Goal: Navigation & Orientation: Understand site structure

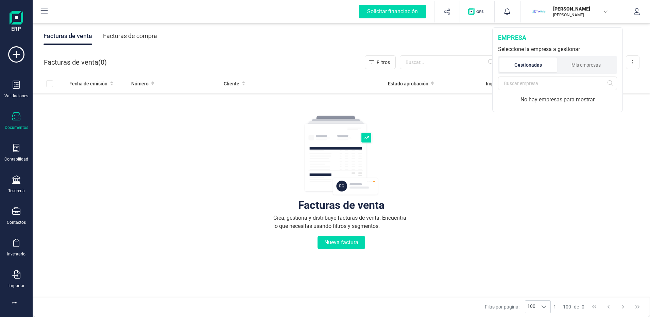
click at [593, 10] on p "[PERSON_NAME]" at bounding box center [580, 8] width 54 height 7
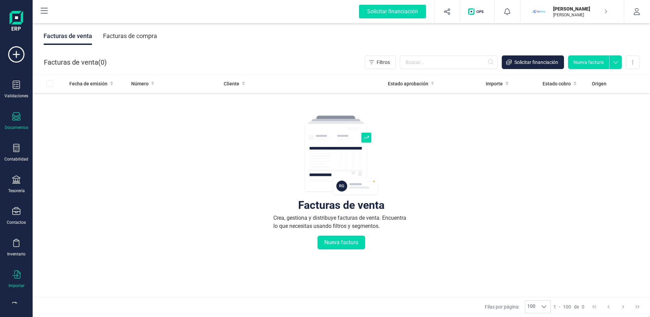
click at [14, 277] on icon at bounding box center [16, 274] width 8 height 8
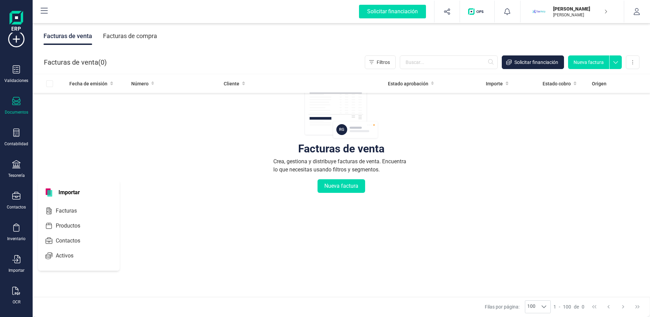
scroll to position [22, 0]
click at [14, 282] on icon at bounding box center [16, 284] width 8 height 8
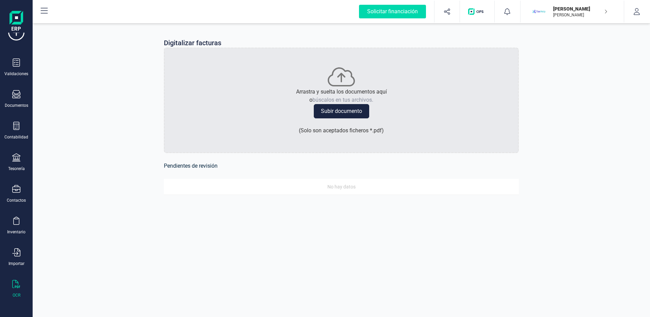
click at [599, 18] on div "[PERSON_NAME] [PERSON_NAME]" at bounding box center [576, 11] width 52 height 15
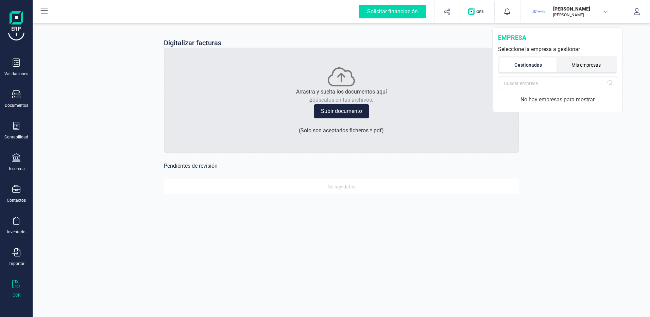
click at [587, 62] on li "Mis empresas" at bounding box center [586, 64] width 59 height 15
click at [542, 72] on li "Gestionadas" at bounding box center [527, 64] width 56 height 15
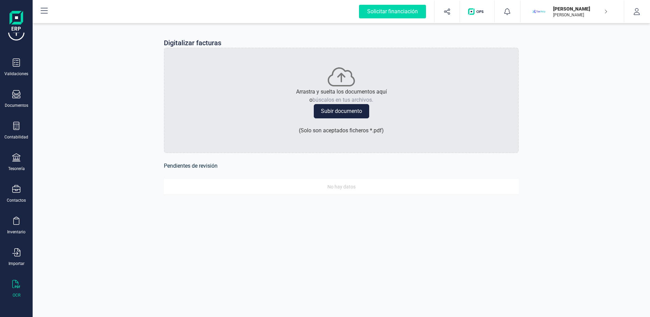
click at [470, 12] on img "button" at bounding box center [477, 11] width 18 height 7
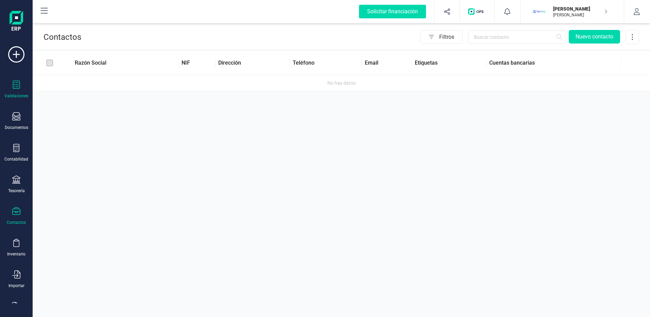
click at [20, 95] on div "Validaciones" at bounding box center [16, 95] width 24 height 5
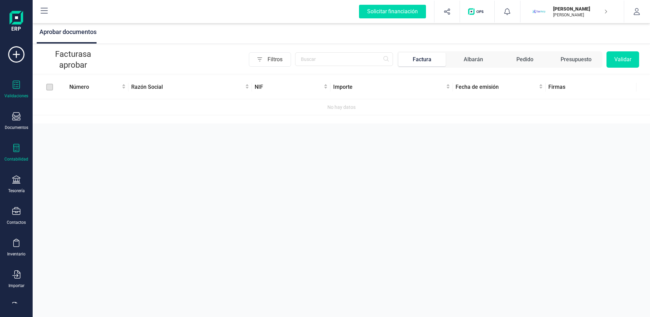
click at [23, 153] on div "Contabilidad" at bounding box center [16, 153] width 27 height 18
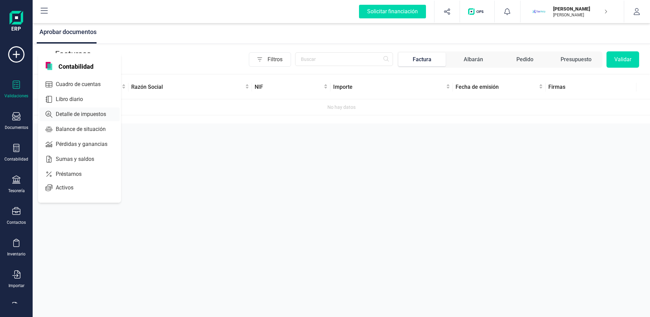
click at [90, 114] on span "Detalle de impuestos" at bounding box center [85, 114] width 65 height 8
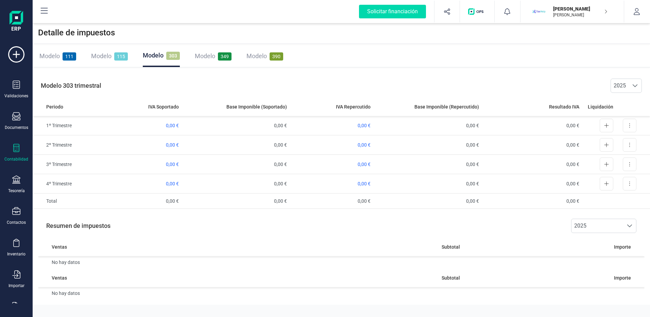
click at [218, 51] on div "Modelo 349" at bounding box center [213, 56] width 37 height 22
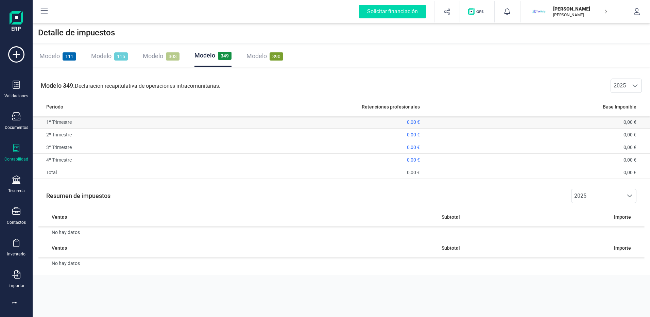
click at [415, 122] on span "0,00 €" at bounding box center [413, 121] width 13 height 5
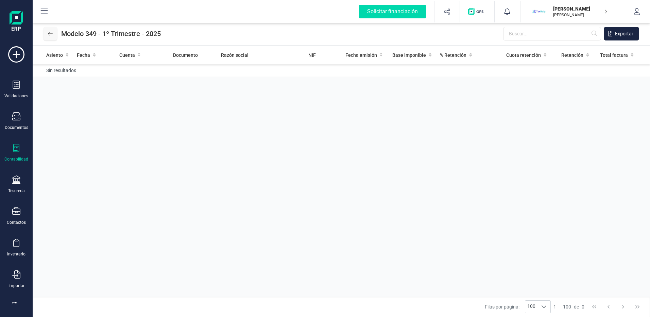
click at [54, 35] on button at bounding box center [51, 34] width 14 height 14
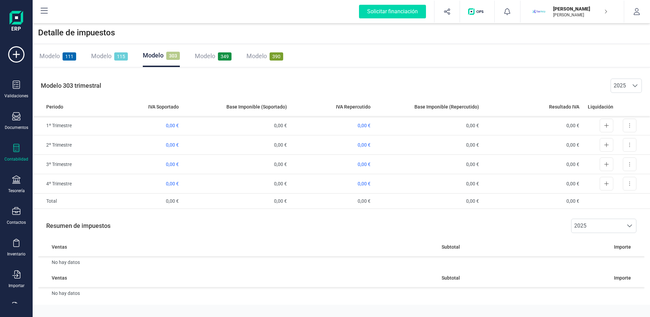
click at [53, 53] on span "Modelo" at bounding box center [49, 55] width 20 height 7
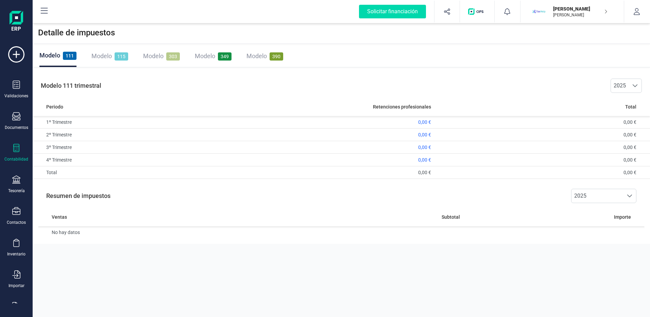
click at [112, 63] on div "Modelo 115" at bounding box center [109, 56] width 37 height 22
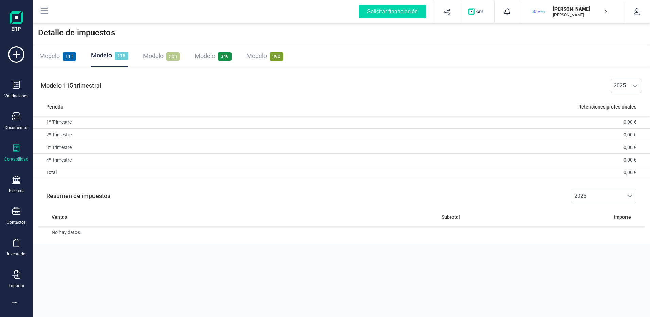
click at [163, 58] on span "Modelo" at bounding box center [153, 55] width 20 height 7
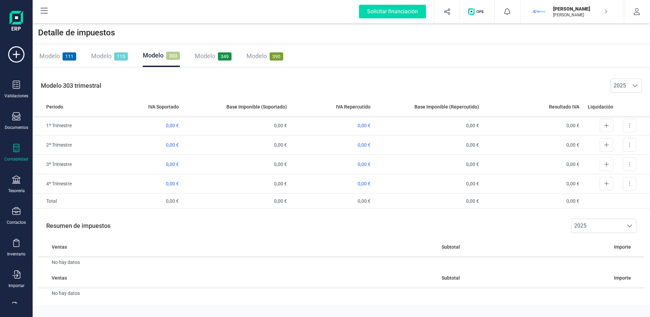
click at [213, 48] on div "Modelo 349" at bounding box center [213, 56] width 37 height 22
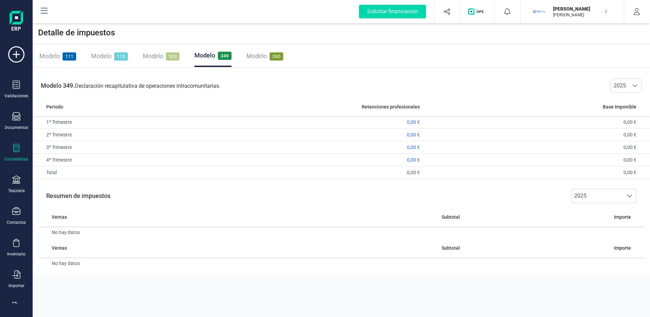
click at [261, 53] on span "Modelo" at bounding box center [257, 55] width 20 height 7
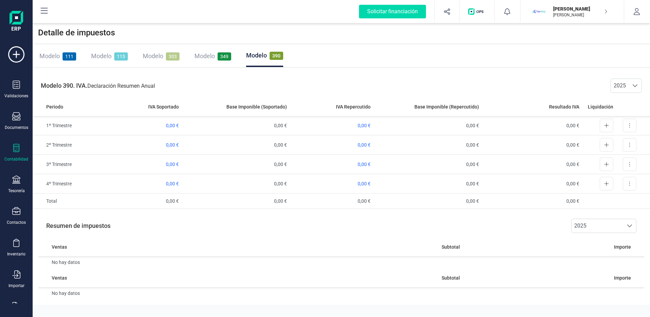
click at [58, 60] on div "Modelo 111" at bounding box center [57, 56] width 37 height 10
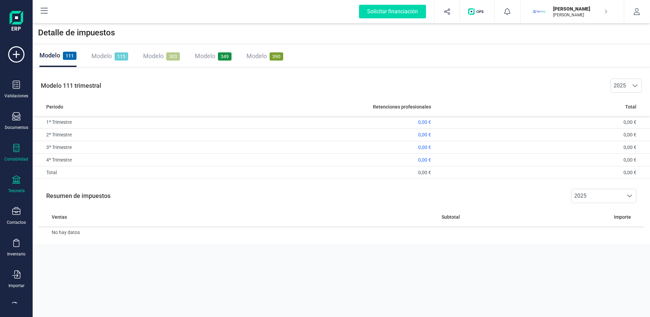
click at [14, 187] on div "Tesorería" at bounding box center [16, 184] width 27 height 18
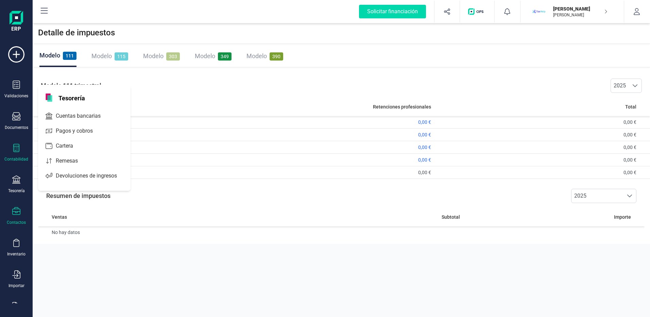
click at [17, 215] on icon at bounding box center [16, 211] width 8 height 8
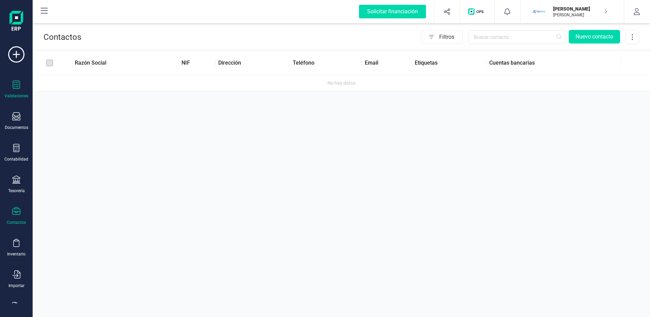
click at [3, 84] on div "Validaciones" at bounding box center [16, 90] width 27 height 18
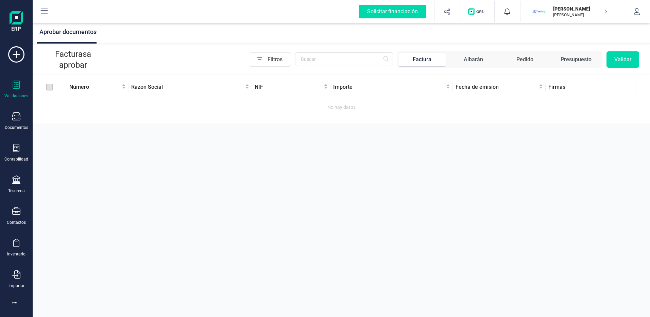
click at [465, 56] on div "Albarán" at bounding box center [473, 59] width 19 height 8
click at [540, 60] on span "Pedido" at bounding box center [524, 60] width 47 height 14
click at [417, 61] on div "Factura" at bounding box center [422, 59] width 19 height 8
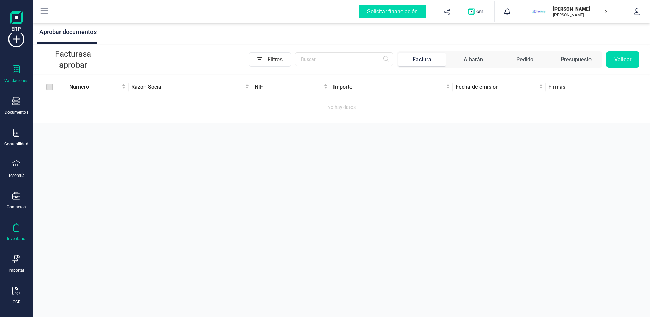
scroll to position [22, 0]
click at [18, 288] on div at bounding box center [16, 285] width 8 height 10
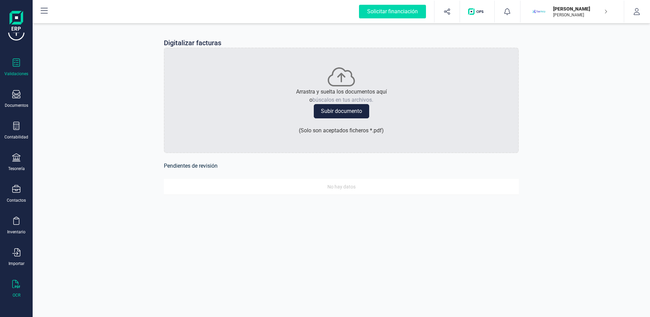
click at [14, 66] on icon at bounding box center [16, 62] width 7 height 8
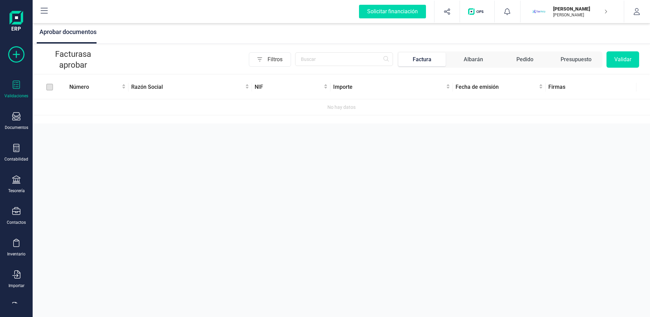
click at [23, 48] on icon at bounding box center [16, 54] width 16 height 16
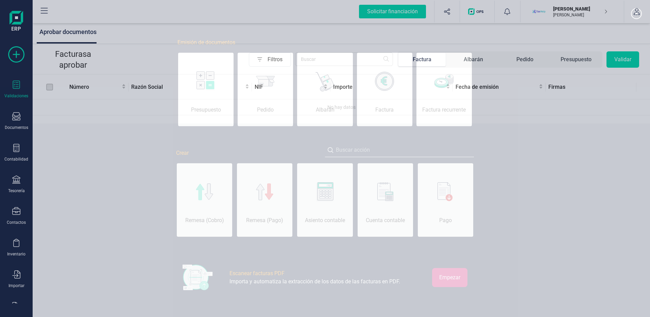
scroll to position [0, 34]
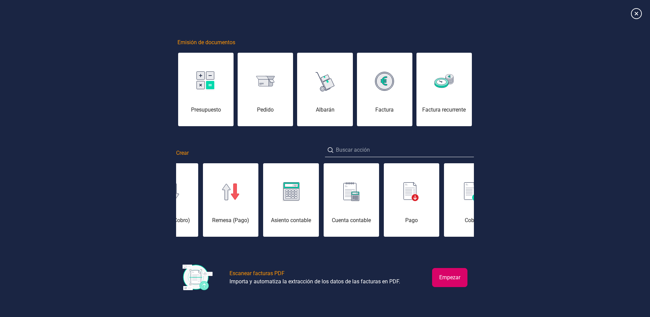
click at [293, 223] on div "Asiento contable" at bounding box center [290, 220] width 55 height 8
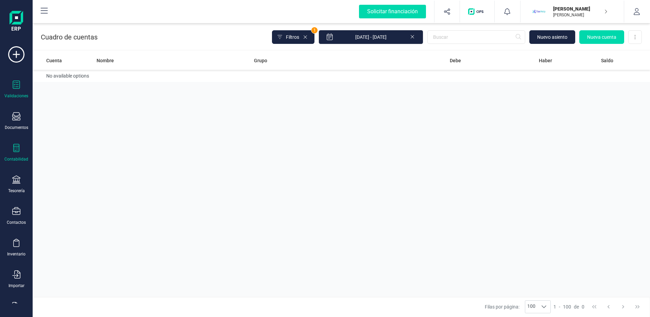
click at [22, 85] on div "Validaciones" at bounding box center [16, 90] width 27 height 18
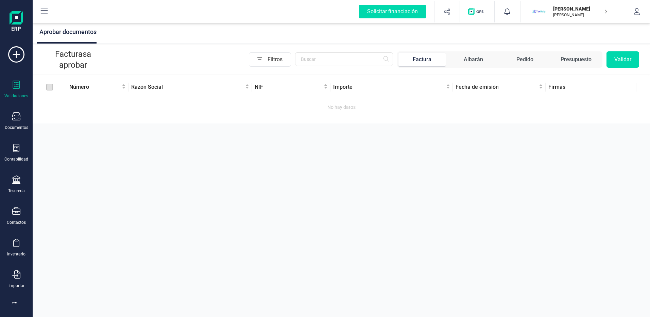
click at [20, 20] on img at bounding box center [17, 22] width 14 height 22
click at [11, 151] on div "Contabilidad" at bounding box center [16, 153] width 27 height 18
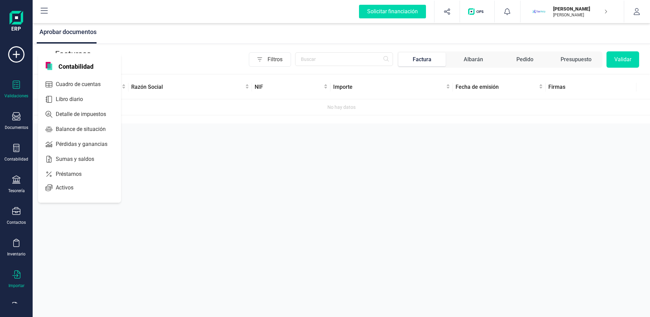
click at [27, 274] on div "Importar" at bounding box center [16, 279] width 27 height 18
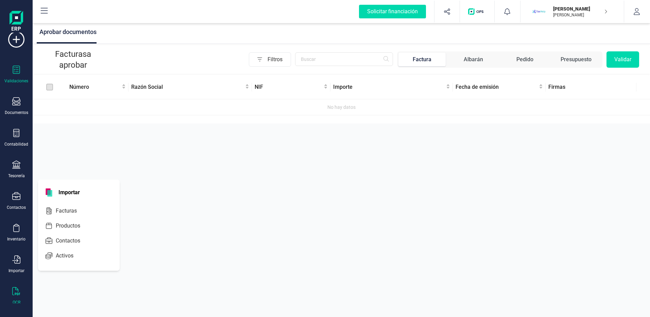
scroll to position [22, 0]
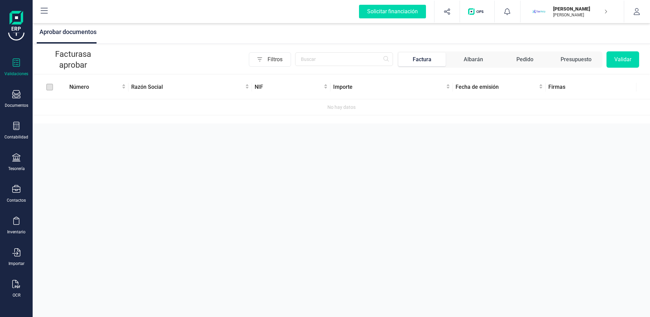
click at [580, 18] on div "[PERSON_NAME] [PERSON_NAME]" at bounding box center [576, 11] width 52 height 15
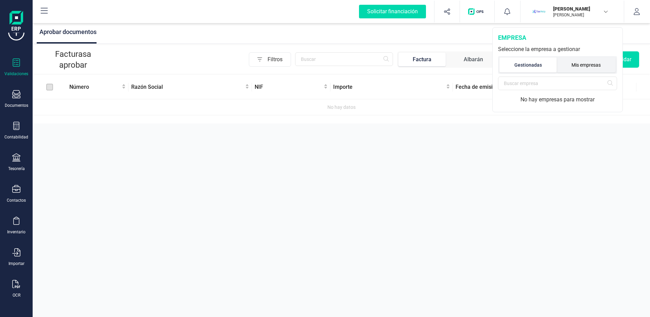
click at [592, 65] on li "Mis empresas" at bounding box center [586, 64] width 59 height 15
click at [540, 61] on li "Gestionadas" at bounding box center [527, 64] width 56 height 15
click at [584, 62] on li "Mis empresas" at bounding box center [586, 64] width 59 height 15
click at [532, 92] on div "empresa Seleccione la empresa a usar Gestionadas Mis empresas" at bounding box center [558, 62] width 130 height 68
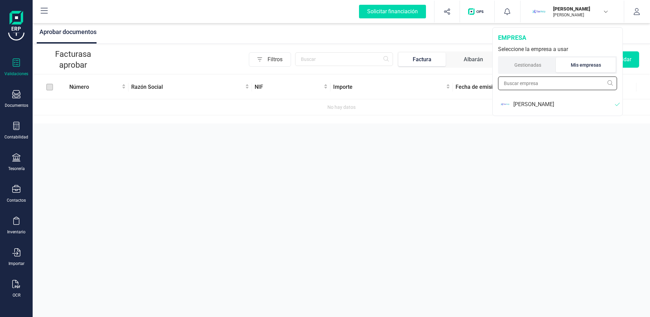
click at [533, 89] on input "text" at bounding box center [557, 84] width 119 height 14
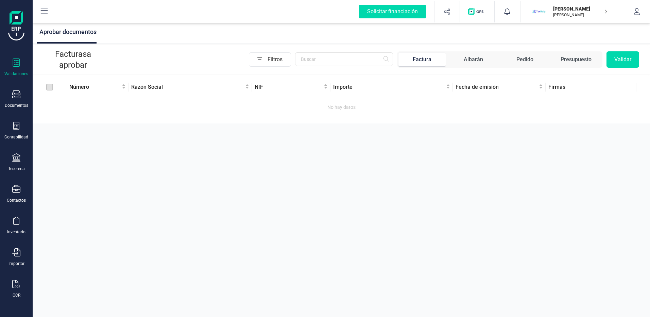
click at [13, 77] on div "Validaciones Documentos Documentos Presupuestos Pedidos Albaranes Facturas Fact…" at bounding box center [16, 163] width 27 height 279
click at [15, 68] on div "Validaciones" at bounding box center [16, 67] width 27 height 18
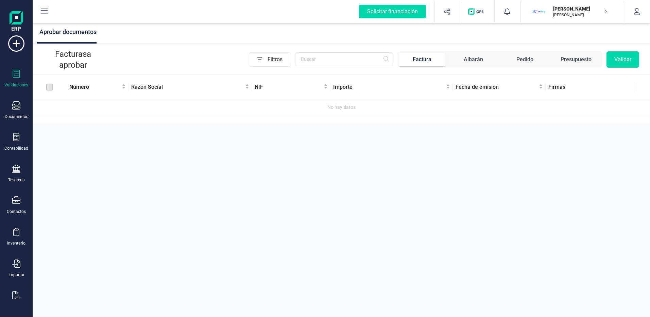
scroll to position [0, 0]
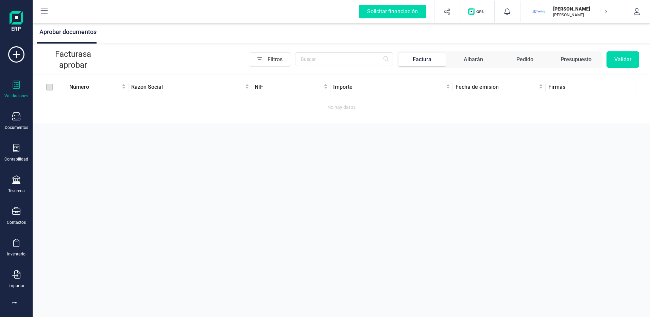
click at [11, 17] on img at bounding box center [17, 22] width 14 height 22
click at [38, 10] on button at bounding box center [44, 12] width 22 height 22
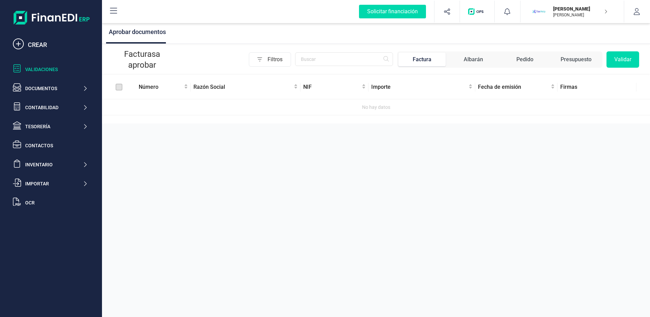
click at [108, 13] on button at bounding box center [114, 12] width 22 height 22
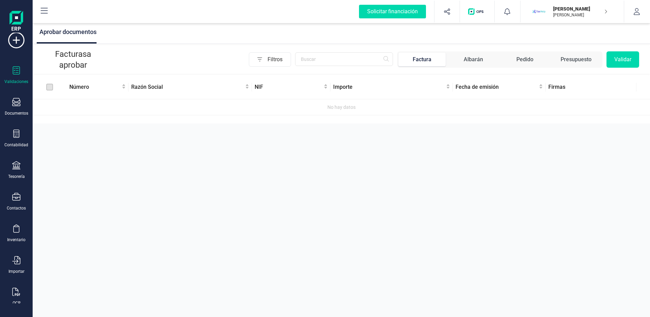
scroll to position [22, 0]
click at [15, 192] on icon at bounding box center [16, 189] width 8 height 8
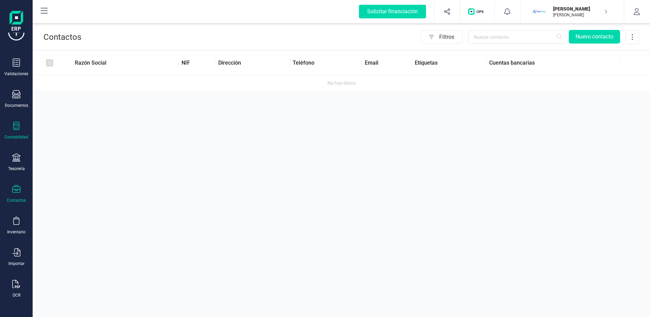
click at [19, 131] on div at bounding box center [16, 127] width 8 height 10
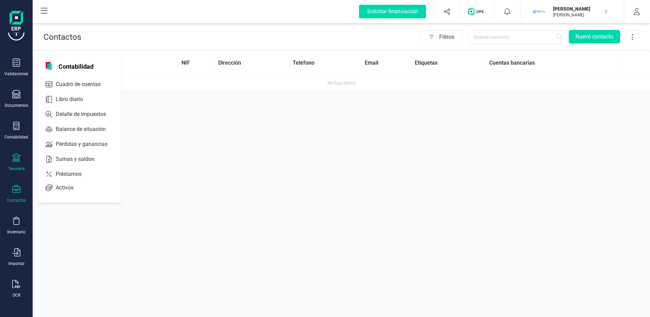
click at [19, 155] on icon at bounding box center [16, 157] width 8 height 8
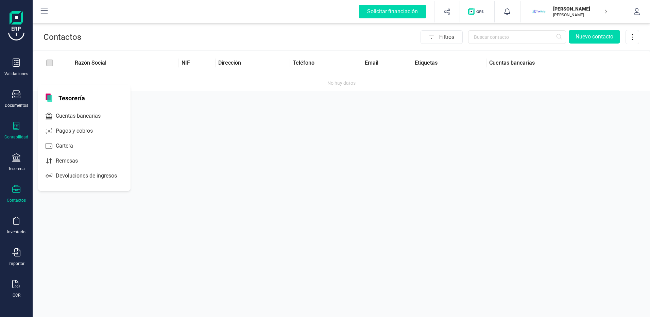
click at [17, 135] on div "Contabilidad" at bounding box center [16, 136] width 24 height 5
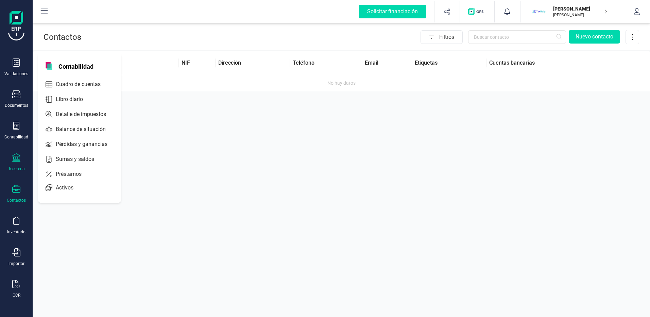
click at [16, 159] on icon at bounding box center [16, 157] width 8 height 8
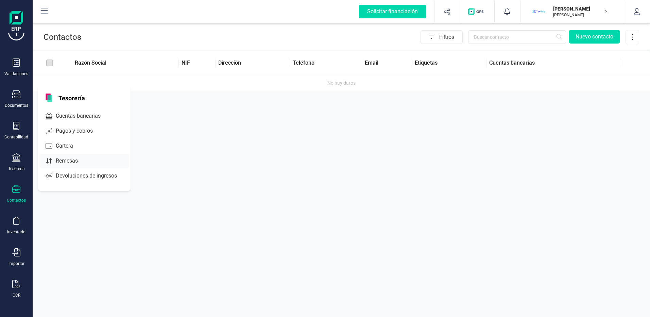
click at [75, 162] on span "Remesas" at bounding box center [71, 161] width 37 height 8
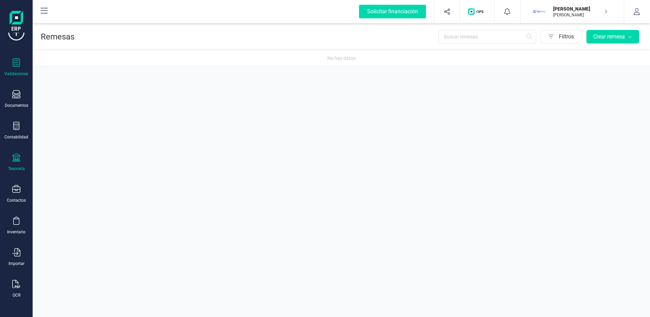
click at [16, 68] on div "Validaciones" at bounding box center [16, 67] width 27 height 18
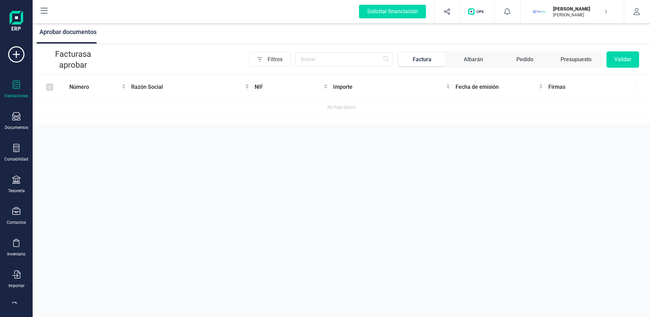
click at [20, 25] on img at bounding box center [17, 22] width 14 height 22
click at [17, 16] on img at bounding box center [17, 22] width 14 height 22
click at [584, 13] on p "[PERSON_NAME]" at bounding box center [580, 14] width 54 height 5
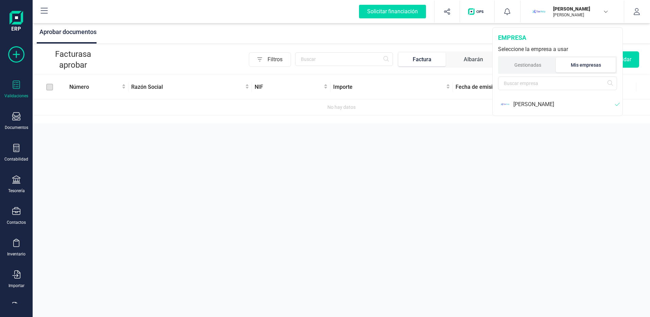
click at [19, 54] on icon at bounding box center [16, 54] width 16 height 16
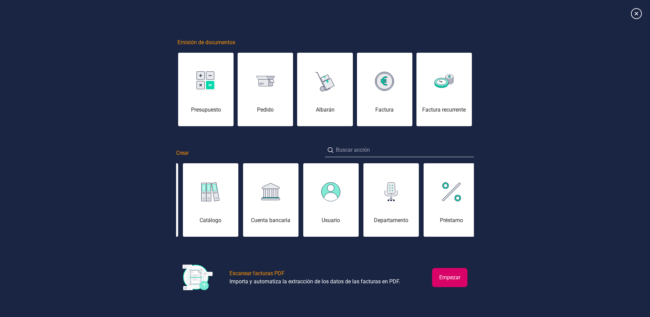
scroll to position [0, 136]
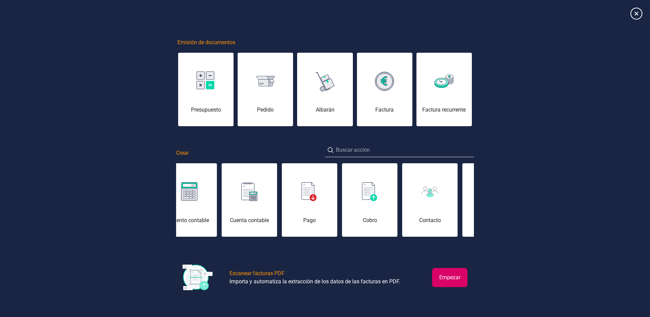
click at [634, 13] on icon at bounding box center [636, 13] width 12 height 12
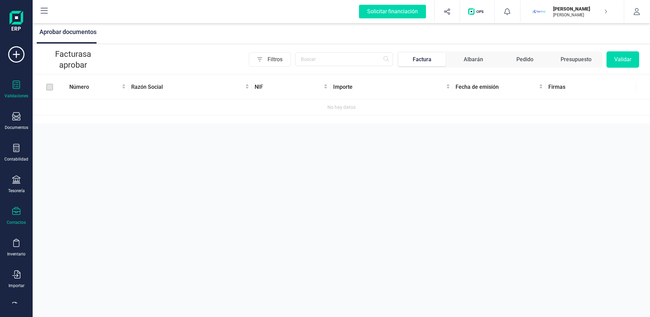
click at [17, 210] on icon at bounding box center [16, 211] width 8 height 8
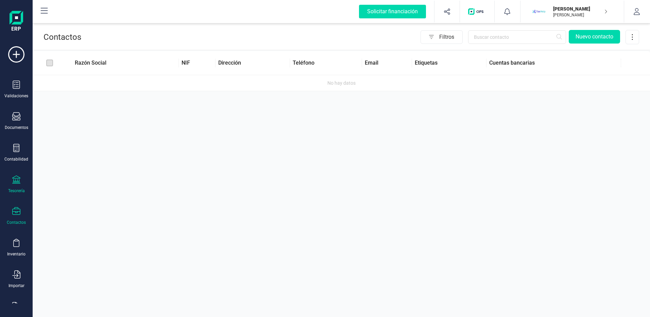
click at [18, 189] on div "Tesorería" at bounding box center [16, 190] width 17 height 5
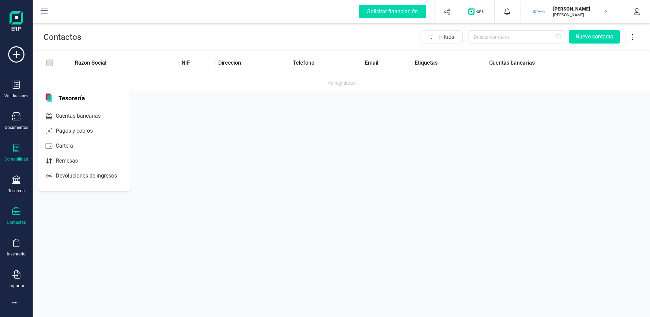
click at [13, 147] on icon at bounding box center [16, 148] width 8 height 8
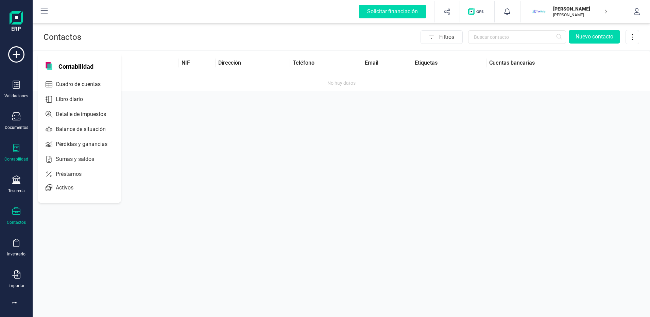
click at [21, 153] on div "Contabilidad" at bounding box center [16, 153] width 27 height 18
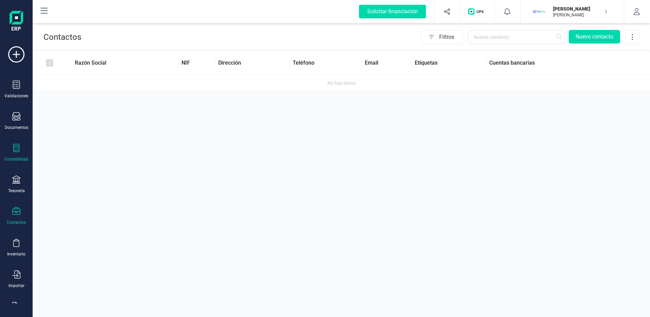
click at [21, 153] on div "Contabilidad" at bounding box center [16, 153] width 27 height 18
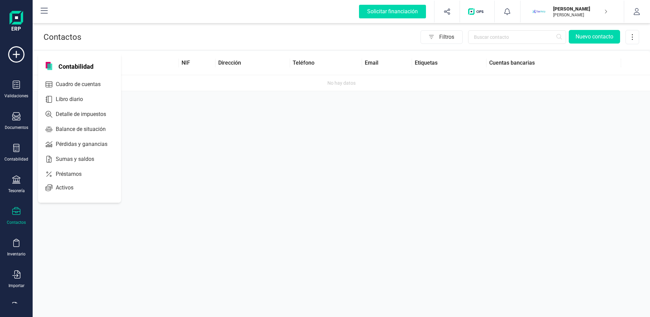
click at [24, 19] on div "Solicitar financiación Validaciones Documentos Documentos Presupuestos Pedidos …" at bounding box center [16, 157] width 27 height 314
click at [13, 12] on img at bounding box center [17, 22] width 14 height 22
click at [18, 122] on div "Documentos" at bounding box center [16, 121] width 27 height 18
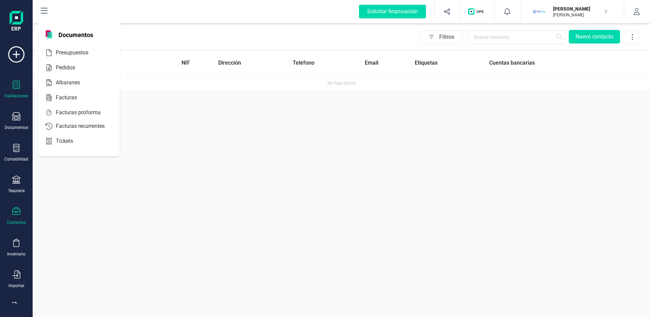
click at [15, 93] on div "Validaciones" at bounding box center [16, 95] width 24 height 5
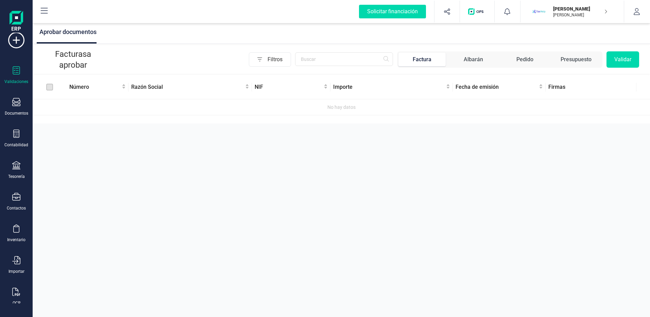
scroll to position [22, 0]
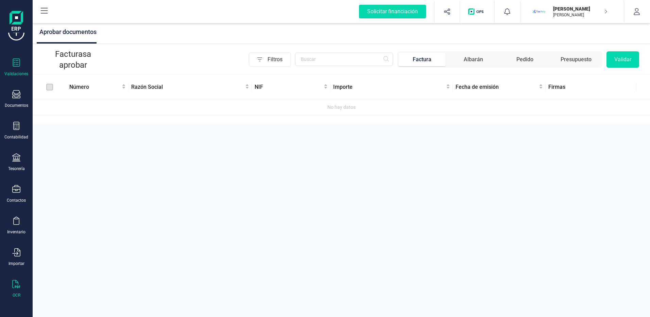
click at [21, 287] on div "OCR" at bounding box center [16, 289] width 27 height 18
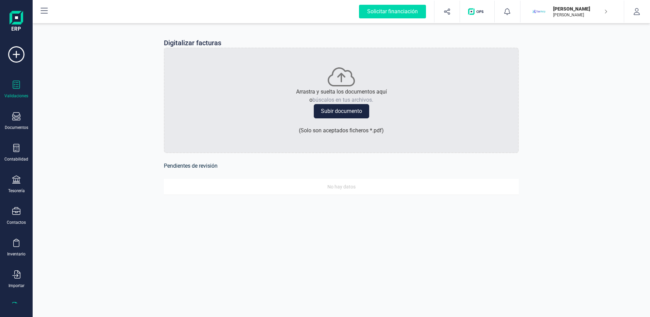
click at [19, 96] on div "Validaciones" at bounding box center [16, 95] width 24 height 5
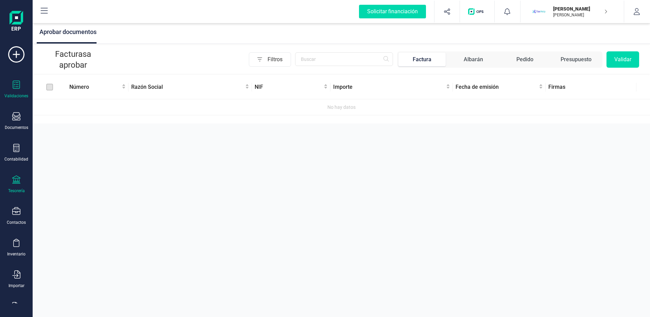
click at [19, 180] on icon at bounding box center [16, 179] width 8 height 8
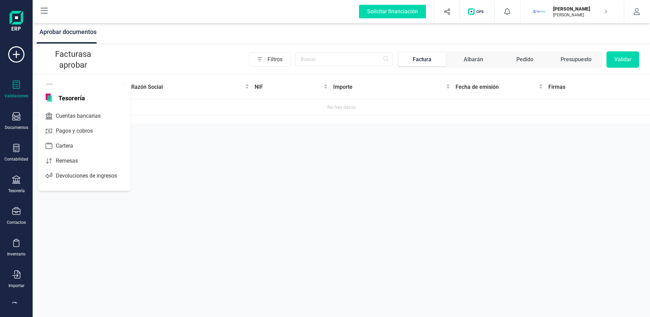
click at [21, 205] on div "Validaciones Documentos Documentos Presupuestos Pedidos Albaranes Facturas Fact…" at bounding box center [16, 185] width 27 height 279
click at [20, 213] on div "Contactos" at bounding box center [16, 216] width 27 height 18
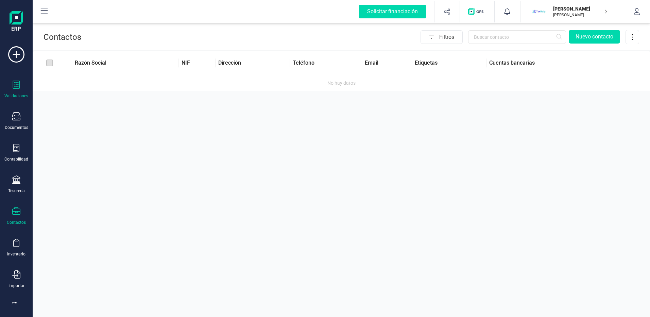
click at [10, 89] on div "Validaciones" at bounding box center [16, 90] width 27 height 18
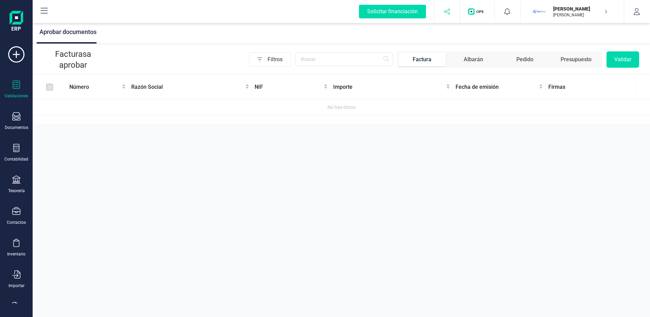
click at [452, 14] on button "button" at bounding box center [448, 12] width 26 height 22
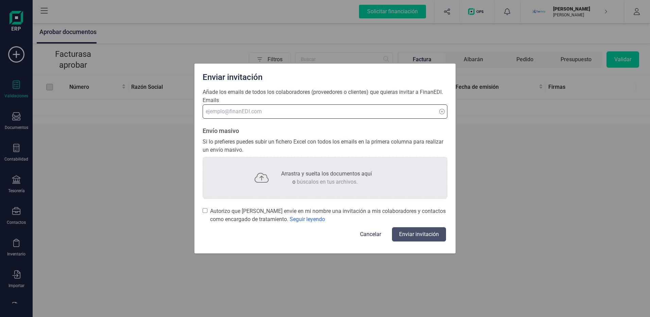
click at [355, 111] on input at bounding box center [325, 111] width 245 height 14
click at [481, 128] on div "Enviar invitación Añade los emails de todos los colaboradores (proveedores o cl…" at bounding box center [325, 158] width 650 height 317
click at [376, 234] on button "Cancelar" at bounding box center [370, 234] width 37 height 16
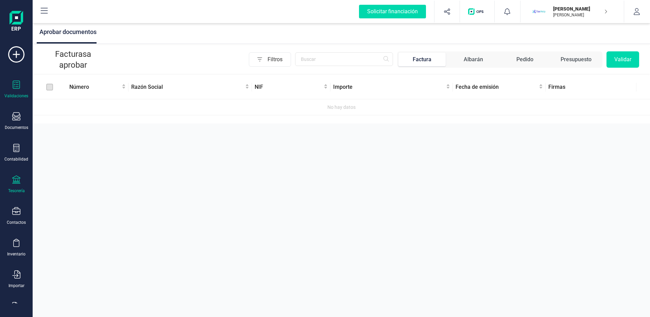
click at [15, 183] on icon at bounding box center [16, 179] width 8 height 8
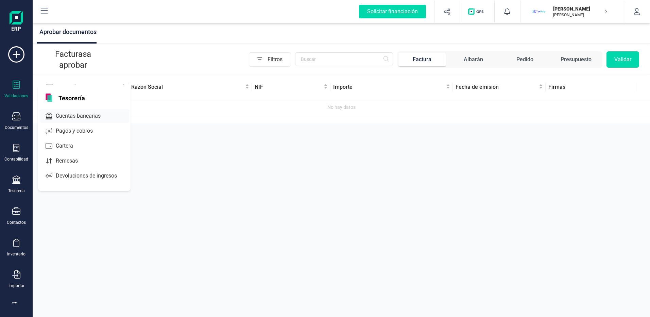
click at [84, 118] on span "Cuentas bancarias" at bounding box center [83, 116] width 60 height 8
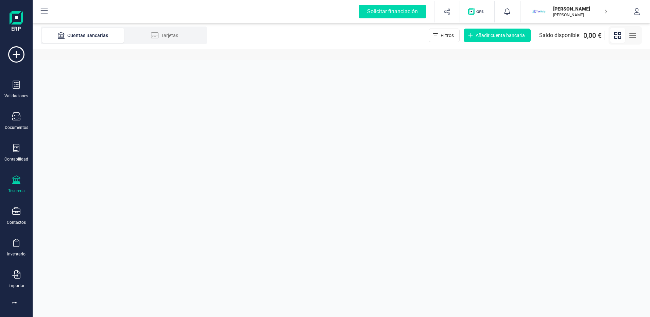
click at [23, 9] on div "Solicitar financiación Validaciones Documentos Documentos Presupuestos Pedidos …" at bounding box center [16, 157] width 27 height 314
click at [20, 19] on img at bounding box center [17, 22] width 14 height 22
click at [15, 22] on img at bounding box center [17, 22] width 14 height 22
click at [19, 94] on div "Validaciones" at bounding box center [16, 95] width 24 height 5
